Goal: Navigation & Orientation: Find specific page/section

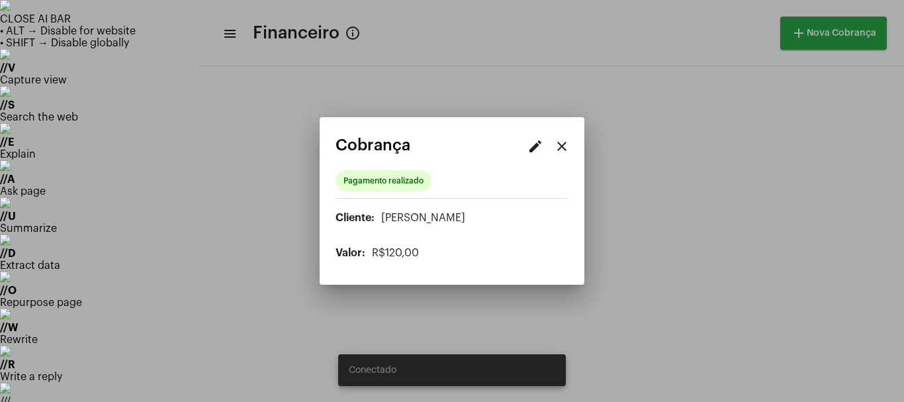
scroll to position [1191, 0]
